Goal: Use online tool/utility: Utilize a website feature to perform a specific function

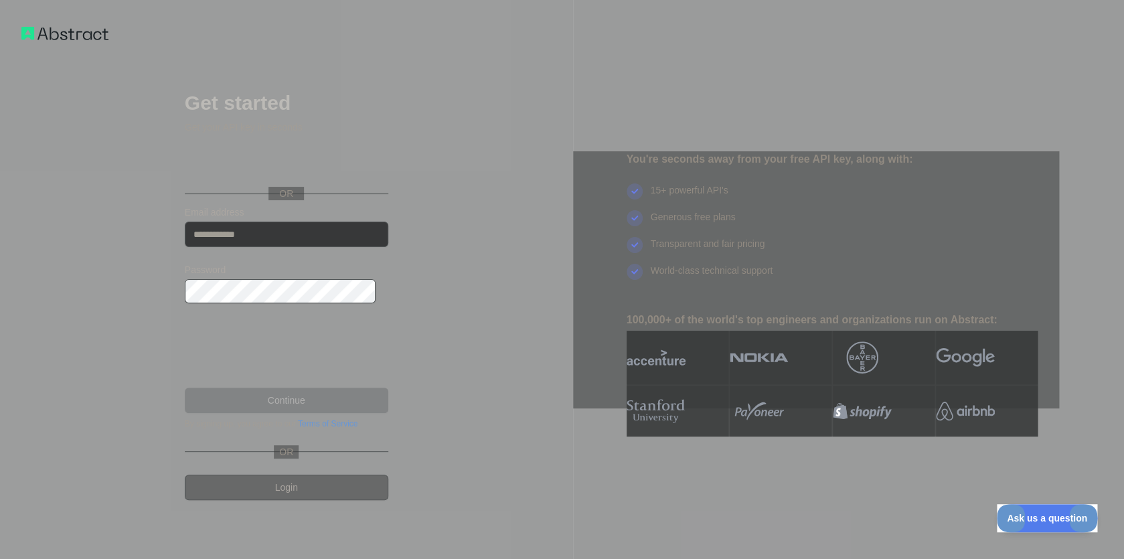
click at [309, 177] on div "Sign in with Google. Opens in new tab" at bounding box center [285, 163] width 201 height 29
click at [352, 175] on div "Sign in with Google. Opens in new tab" at bounding box center [285, 163] width 201 height 29
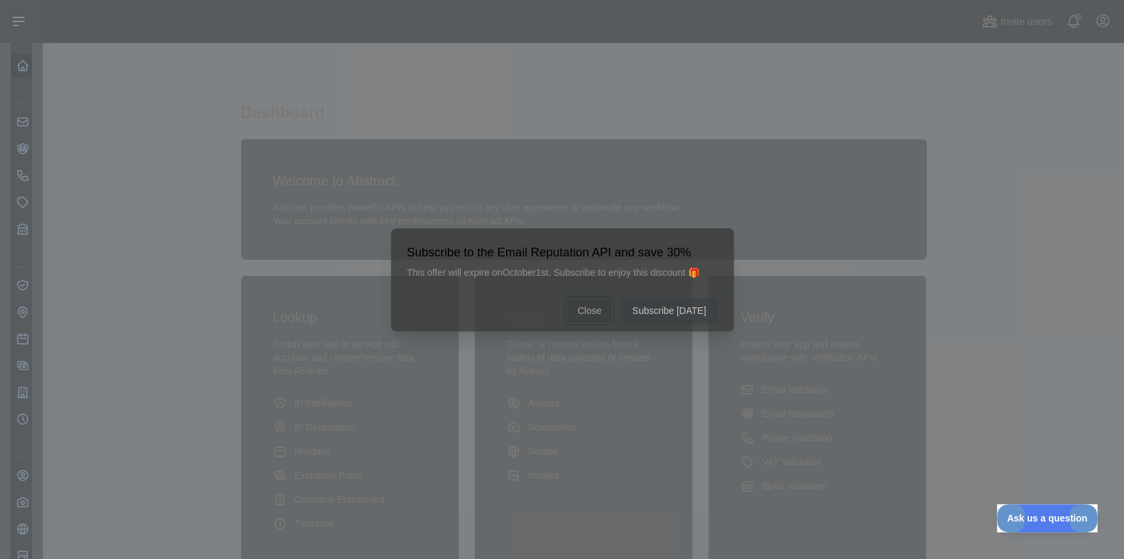
click at [585, 310] on button "Close" at bounding box center [589, 310] width 47 height 25
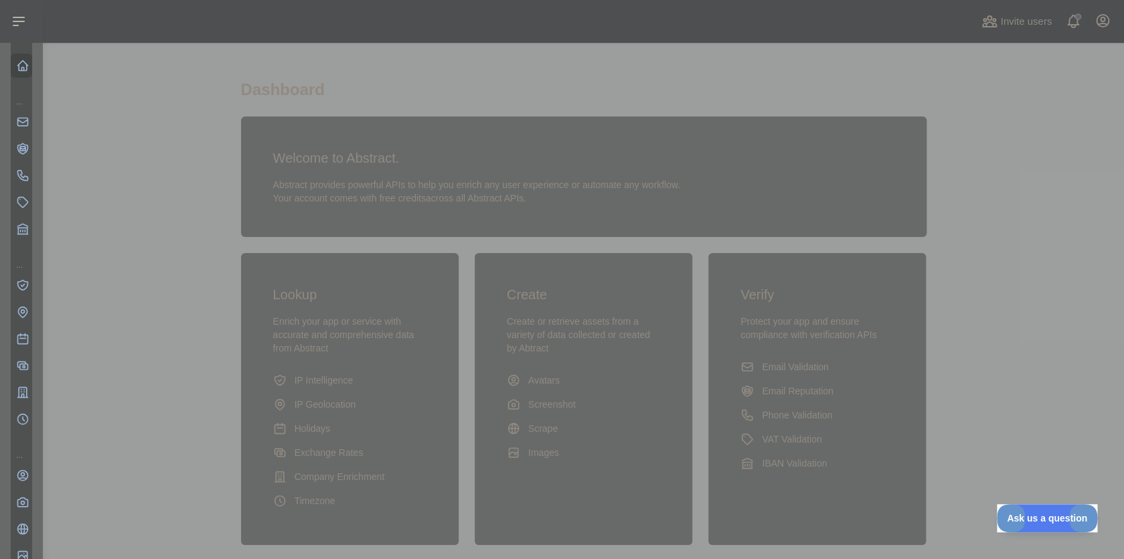
scroll to position [21, 0]
click at [433, 181] on span "Abstract provides powerful APIs to help you enrich any user experience or autom…" at bounding box center [477, 186] width 408 height 11
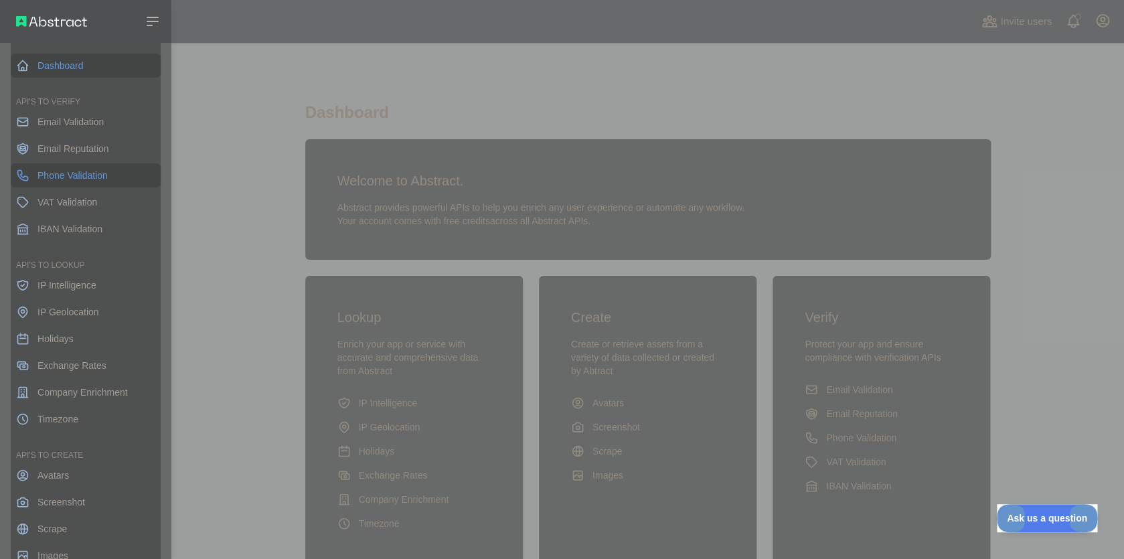
click at [85, 169] on span "Phone Validation" at bounding box center [73, 175] width 70 height 13
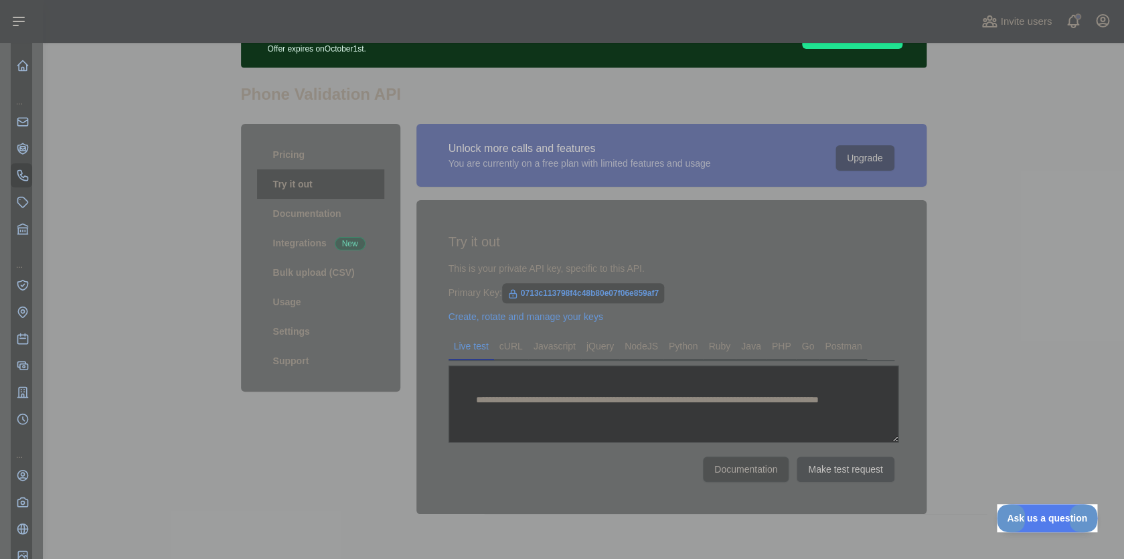
scroll to position [80, 0]
click at [570, 378] on textarea "**********" at bounding box center [674, 403] width 450 height 77
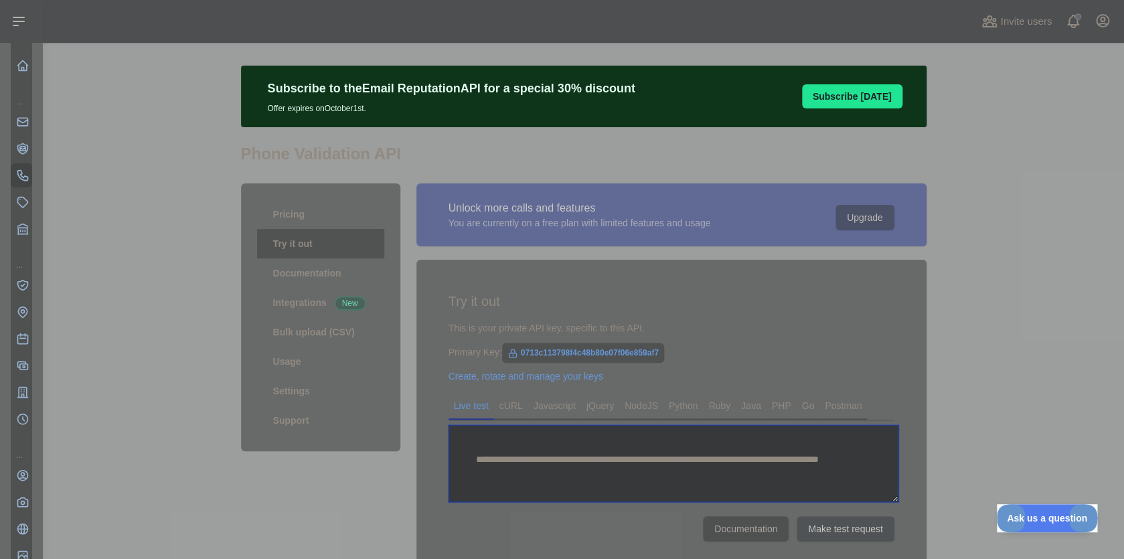
scroll to position [31, 0]
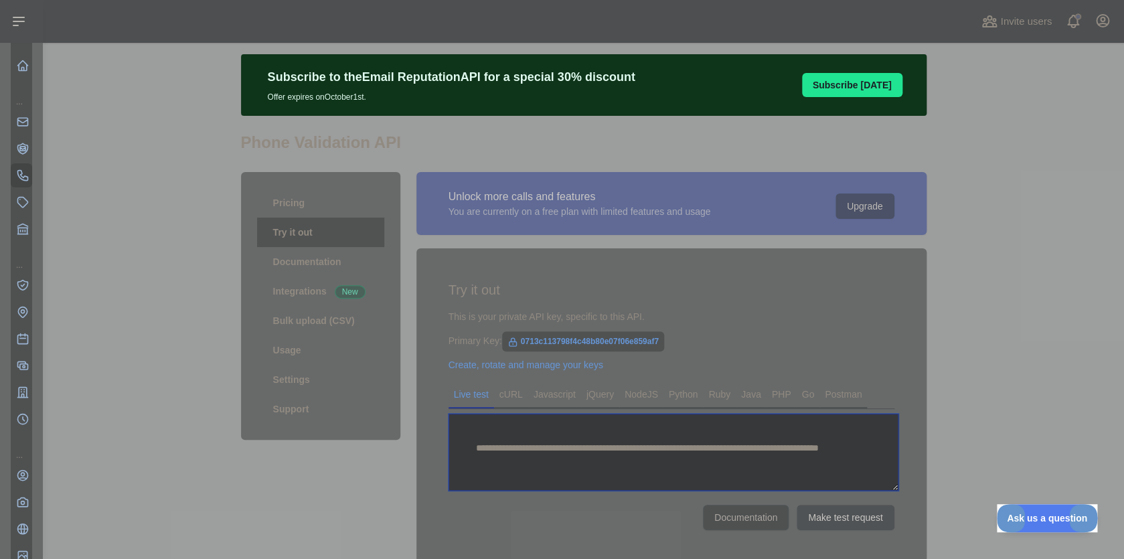
click at [773, 441] on textarea "**********" at bounding box center [674, 452] width 450 height 77
click at [831, 505] on button "Make test request" at bounding box center [845, 517] width 97 height 25
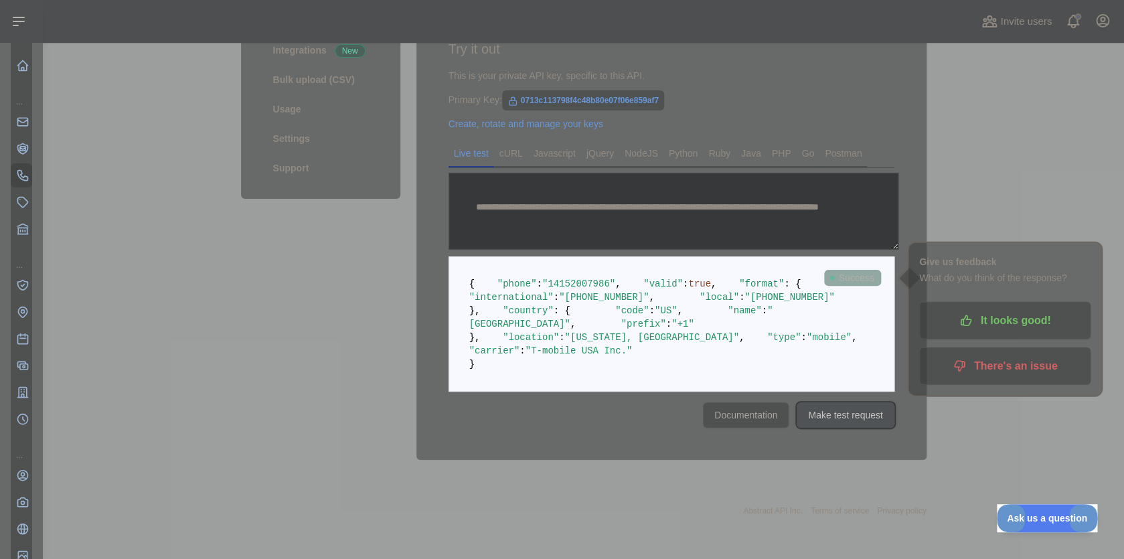
scroll to position [283, 0]
click at [511, 143] on link "cURL" at bounding box center [511, 153] width 34 height 21
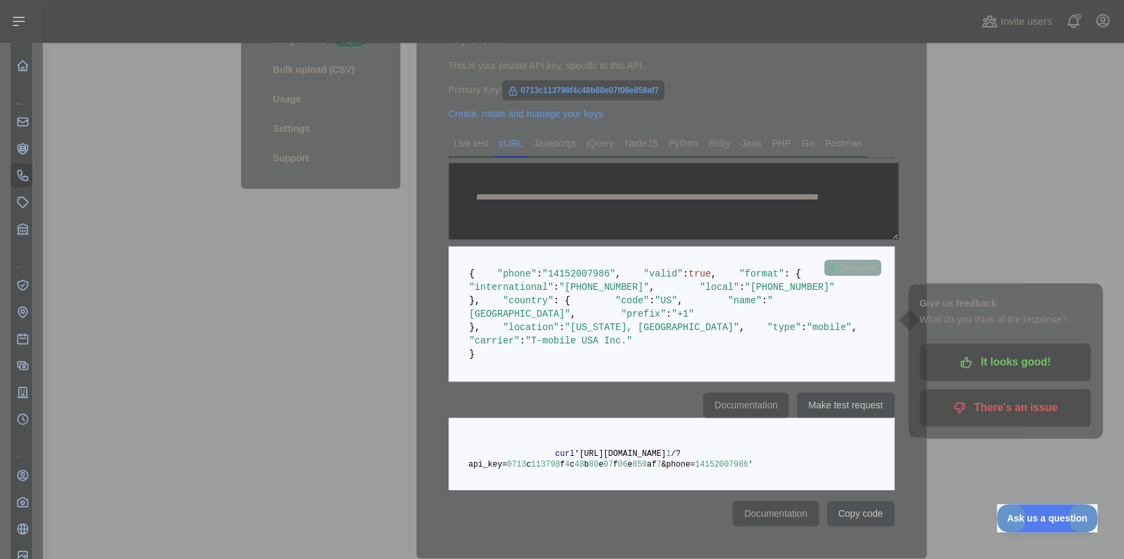
scroll to position [89, 0]
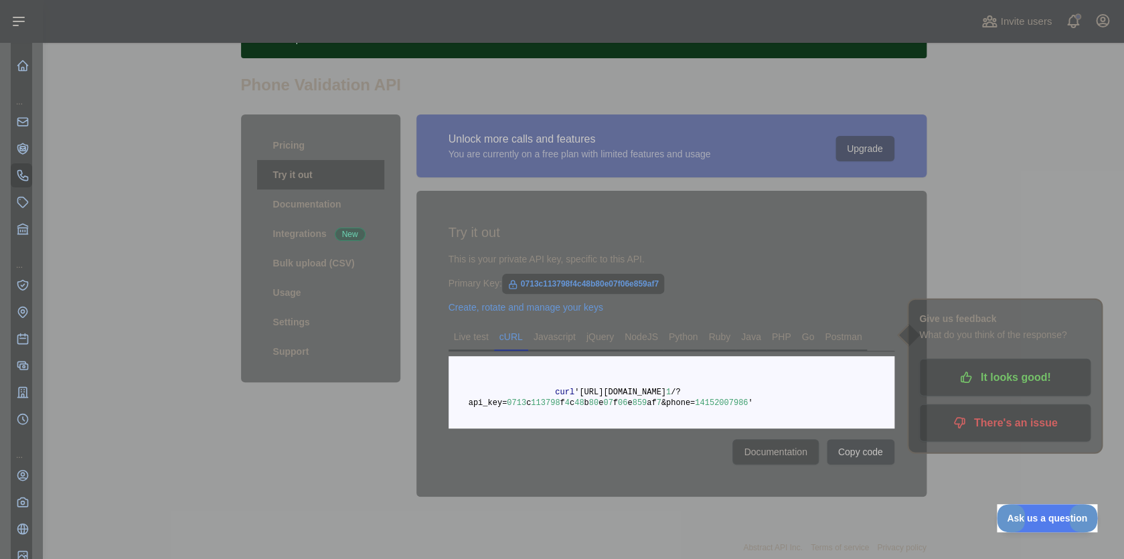
click at [666, 388] on span "'[URL][DOMAIN_NAME]" at bounding box center [621, 392] width 92 height 9
click at [709, 398] on span "14152007986" at bounding box center [721, 402] width 53 height 9
click at [881, 374] on pre "curl '[URL][DOMAIN_NAME] 1 /?api_key= 0713 c 113798 f 4 c 48 b 80 e 07 f 06 e 8…" at bounding box center [672, 392] width 446 height 72
click at [934, 260] on main "Subscribe to the Email Reputation API for a special 30 % discount Offer expires…" at bounding box center [584, 301] width 1082 height 516
click at [1025, 316] on h1 "Give us feedback" at bounding box center [1004, 319] width 171 height 16
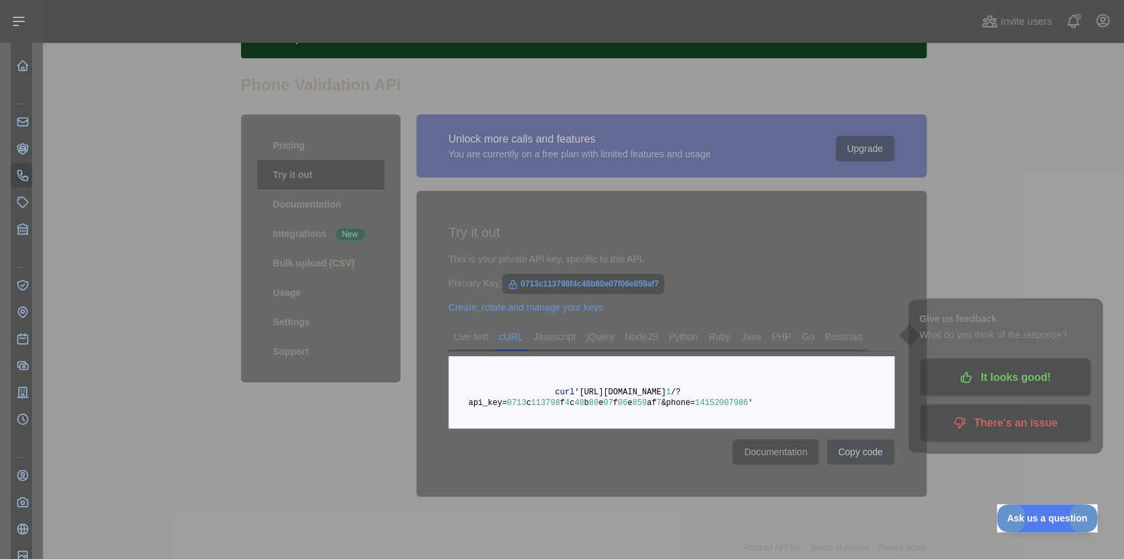
scroll to position [0, 0]
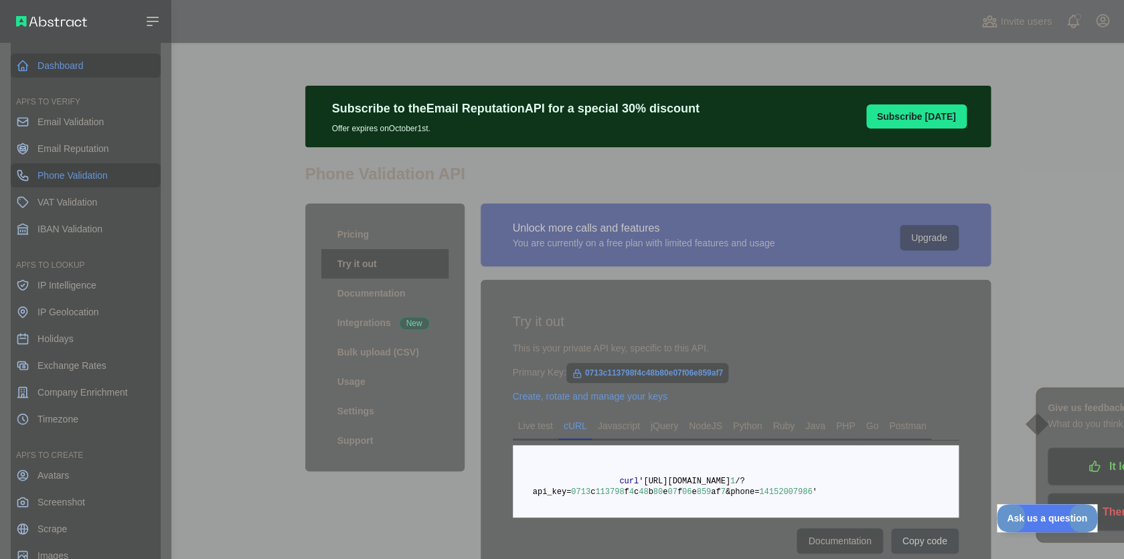
click at [40, 59] on link "Dashboard" at bounding box center [86, 66] width 150 height 24
